Goal: Task Accomplishment & Management: Use online tool/utility

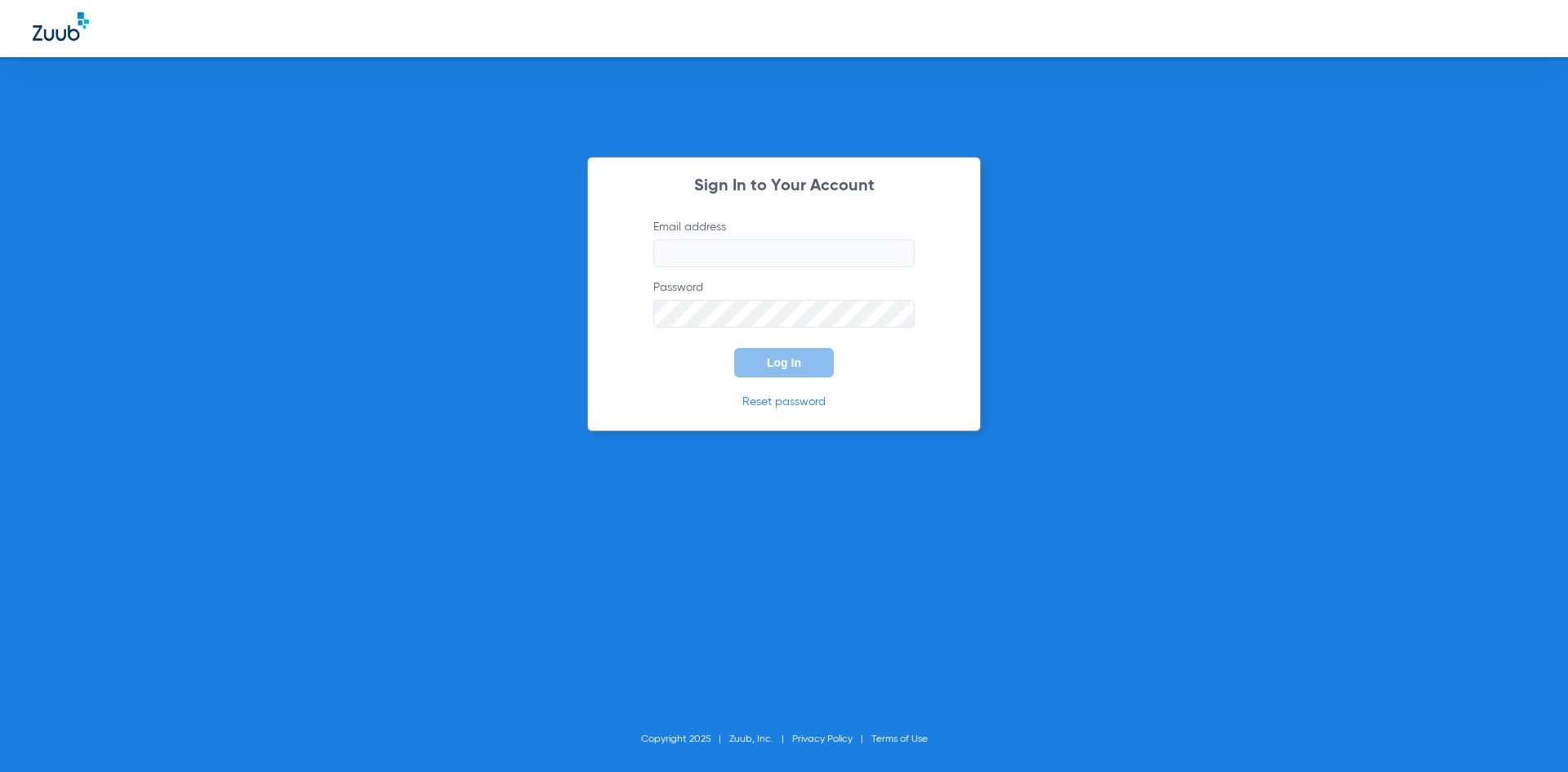
click at [737, 260] on input "Email address" at bounding box center [784, 253] width 261 height 28
type input "[EMAIL_ADDRESS][DOMAIN_NAME]"
click at [734, 348] on button "Log In" at bounding box center [784, 362] width 99 height 29
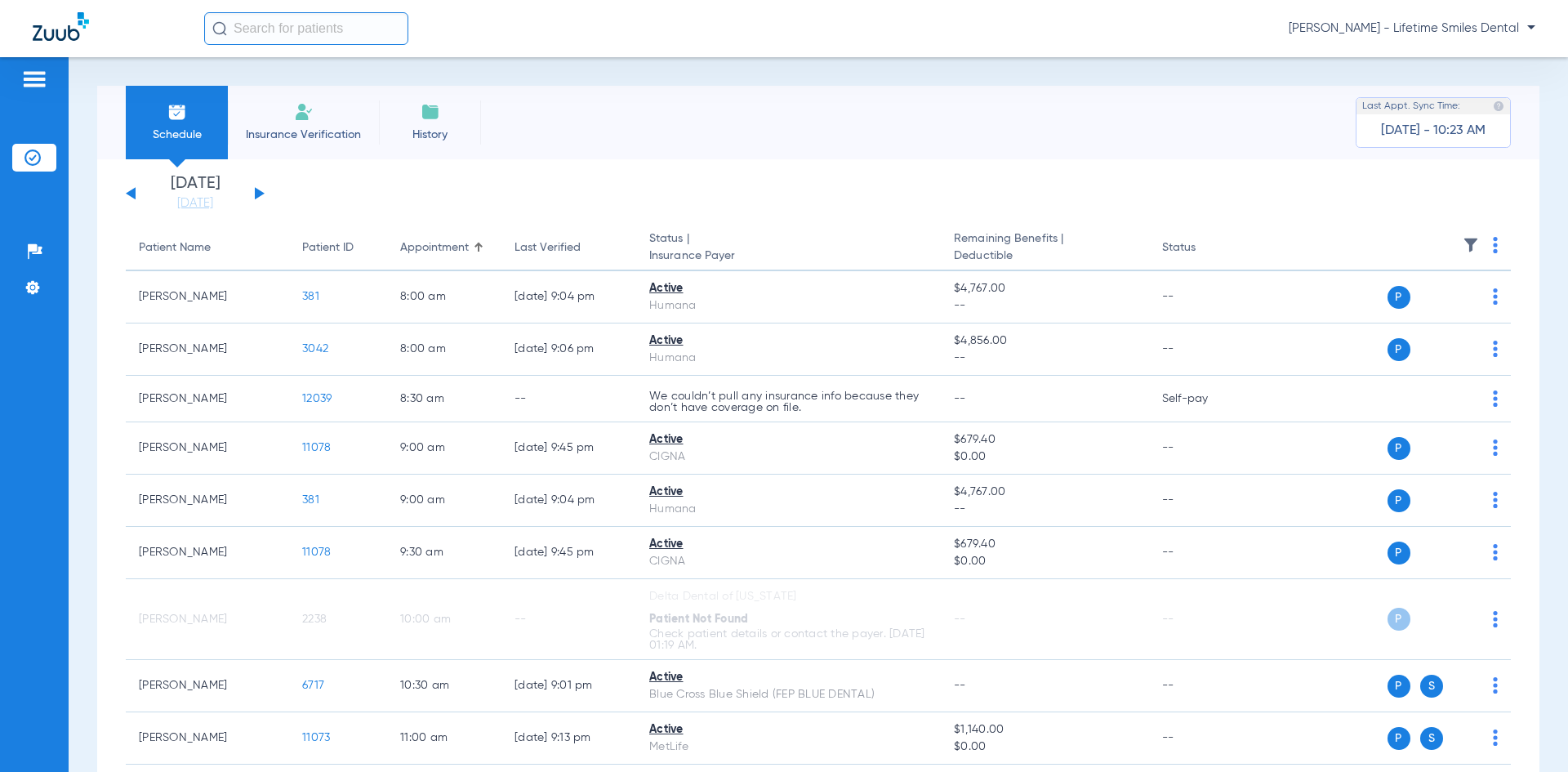
click at [255, 194] on button at bounding box center [260, 193] width 10 height 12
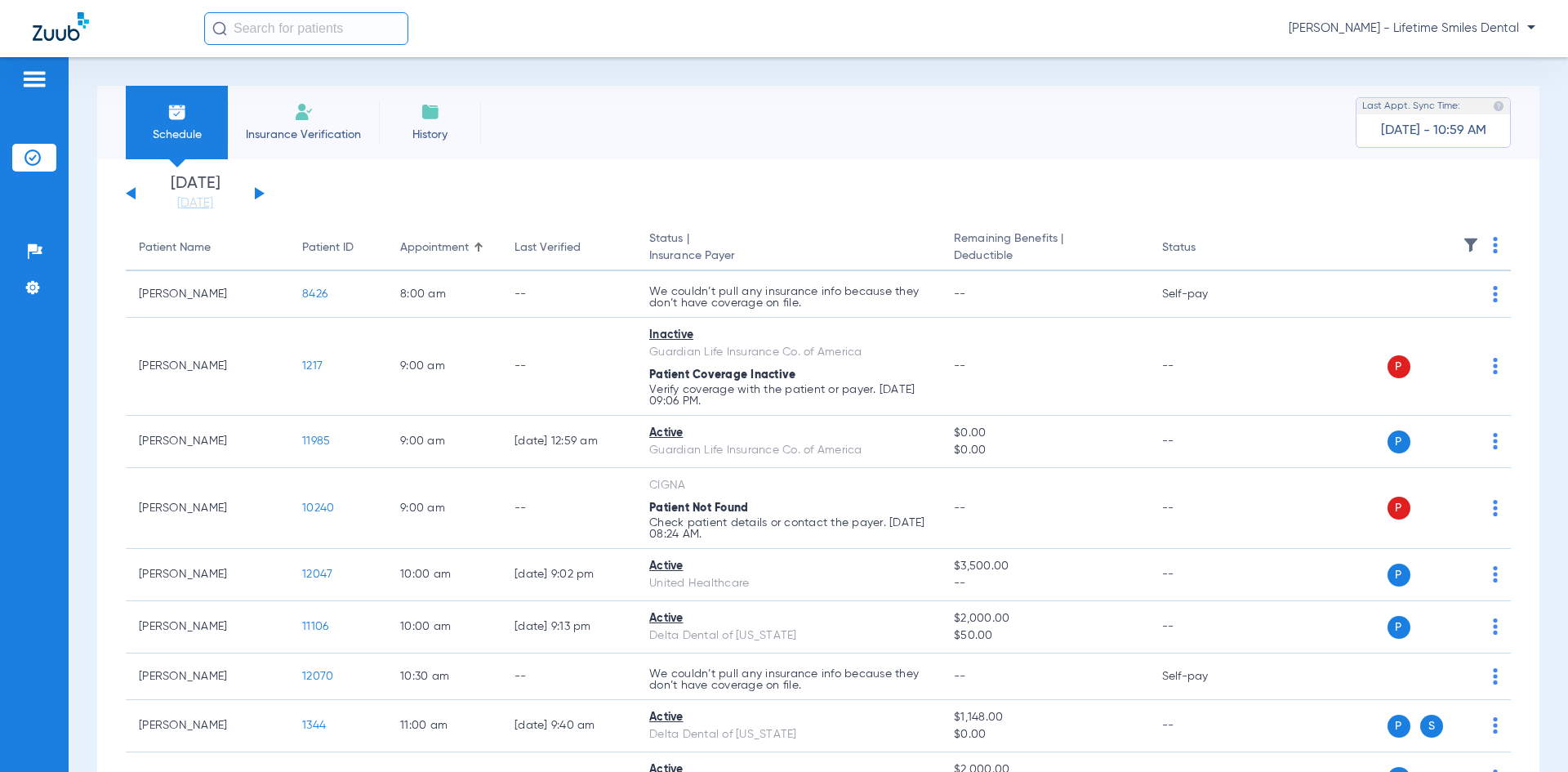
click at [138, 193] on div "[DATE] [DATE] [DATE] [DATE] [DATE] [DATE] [DATE] [DATE] [DATE] [DATE] [DATE] [D…" at bounding box center [194, 193] width 138 height 36
click at [134, 195] on button at bounding box center [131, 193] width 10 height 12
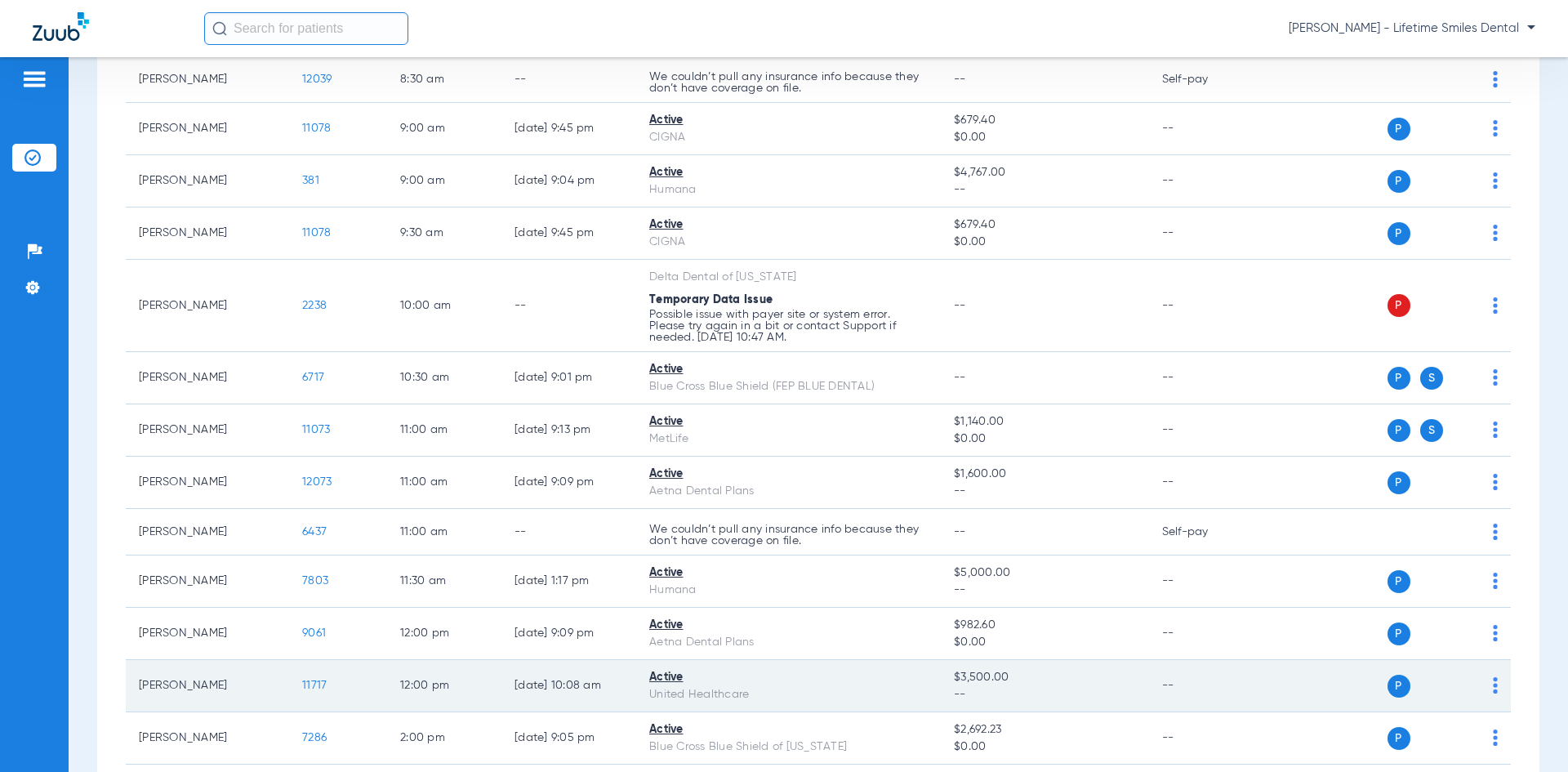
scroll to position [409, 0]
